Goal: Transaction & Acquisition: Purchase product/service

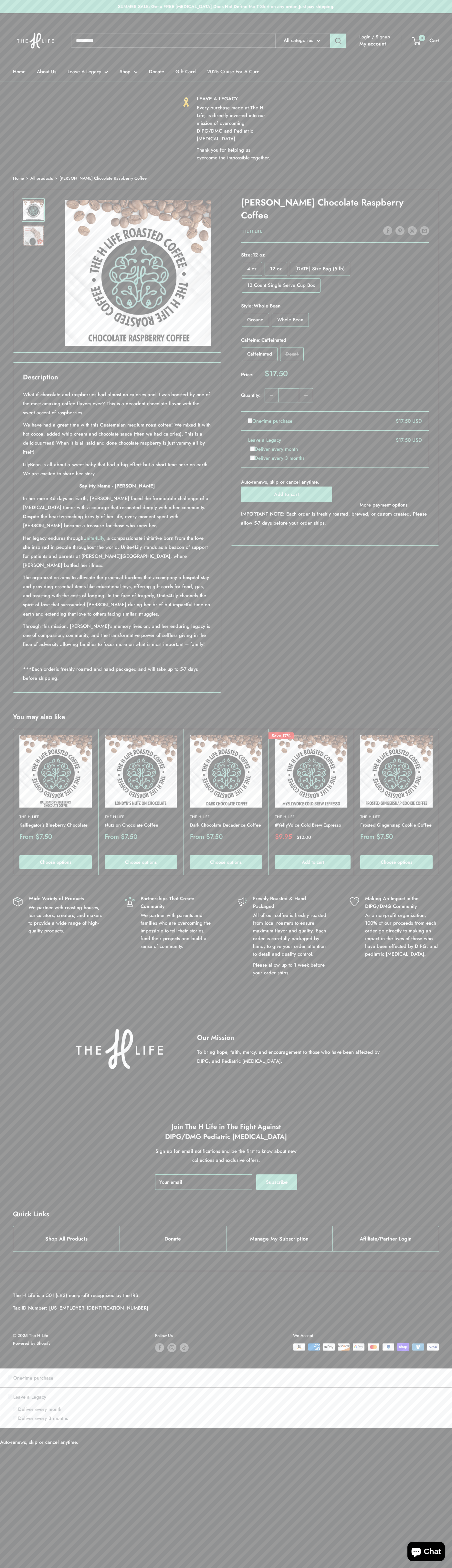
click at [286, 486] on button "Add to cart" at bounding box center [286, 494] width 91 height 15
click at [398, 129] on button "Checkout" at bounding box center [398, 128] width 65 height 15
click at [186, 102] on img at bounding box center [186, 102] width 10 height 10
